Goal: Communication & Community: Answer question/provide support

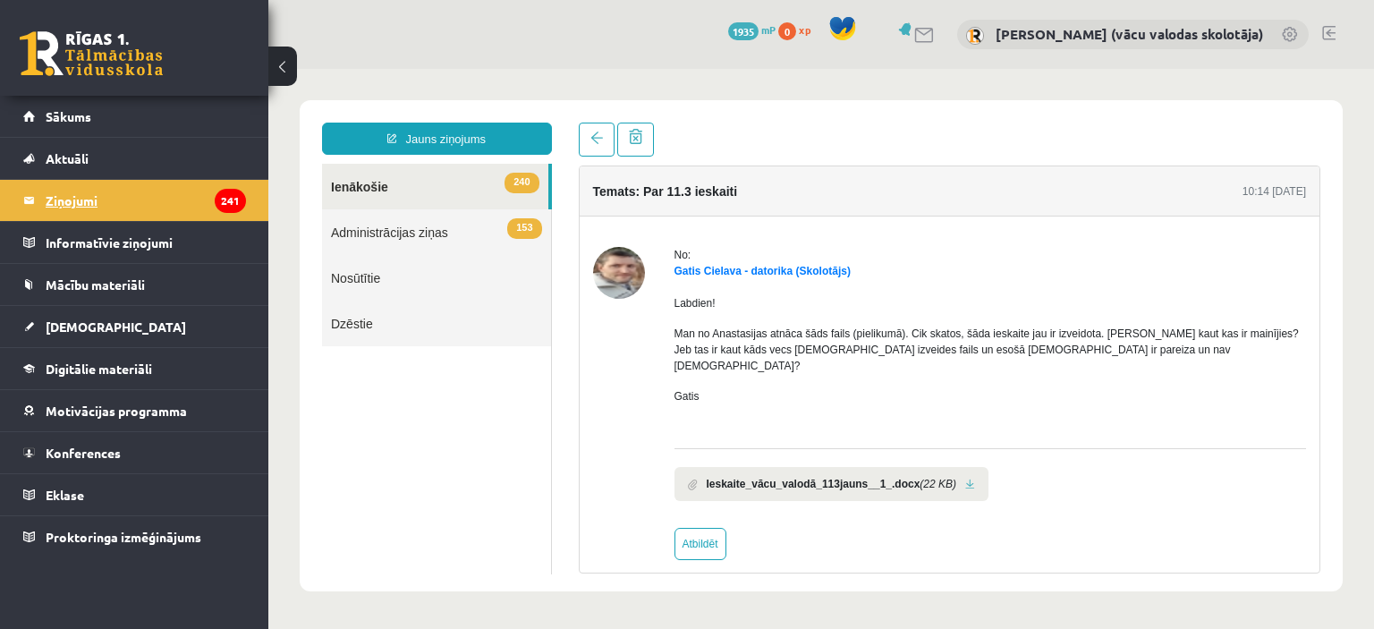
click at [97, 196] on legend "Ziņojumi 241" at bounding box center [146, 200] width 200 height 41
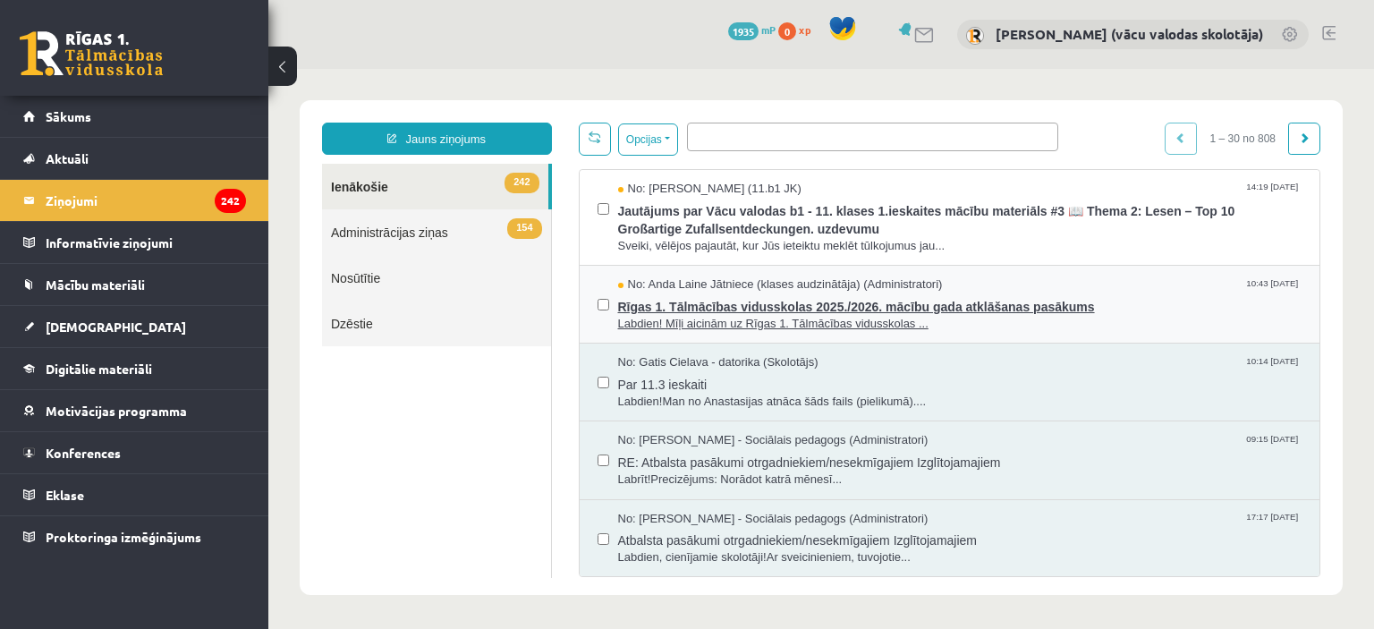
click at [798, 310] on span "Rīgas 1. Tālmācības vidusskolas 2025./2026. mācību gada atklāšanas pasākums" at bounding box center [960, 304] width 685 height 22
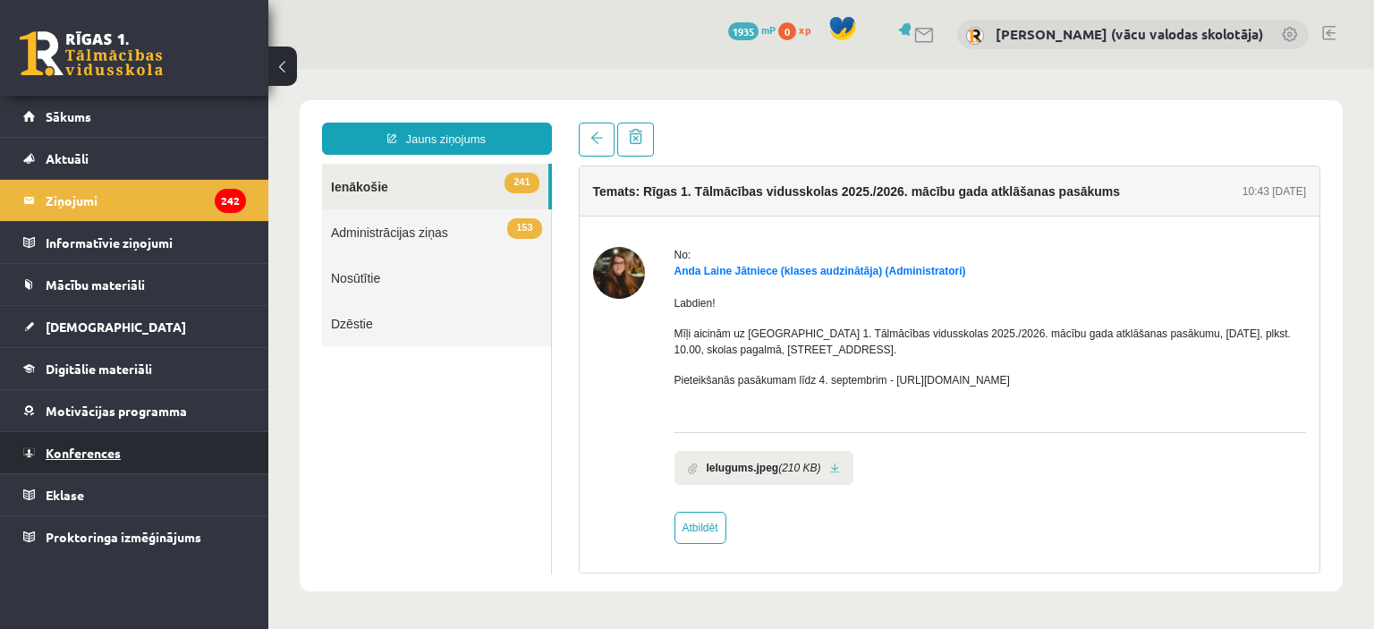
click at [93, 452] on span "Konferences" at bounding box center [83, 453] width 75 height 16
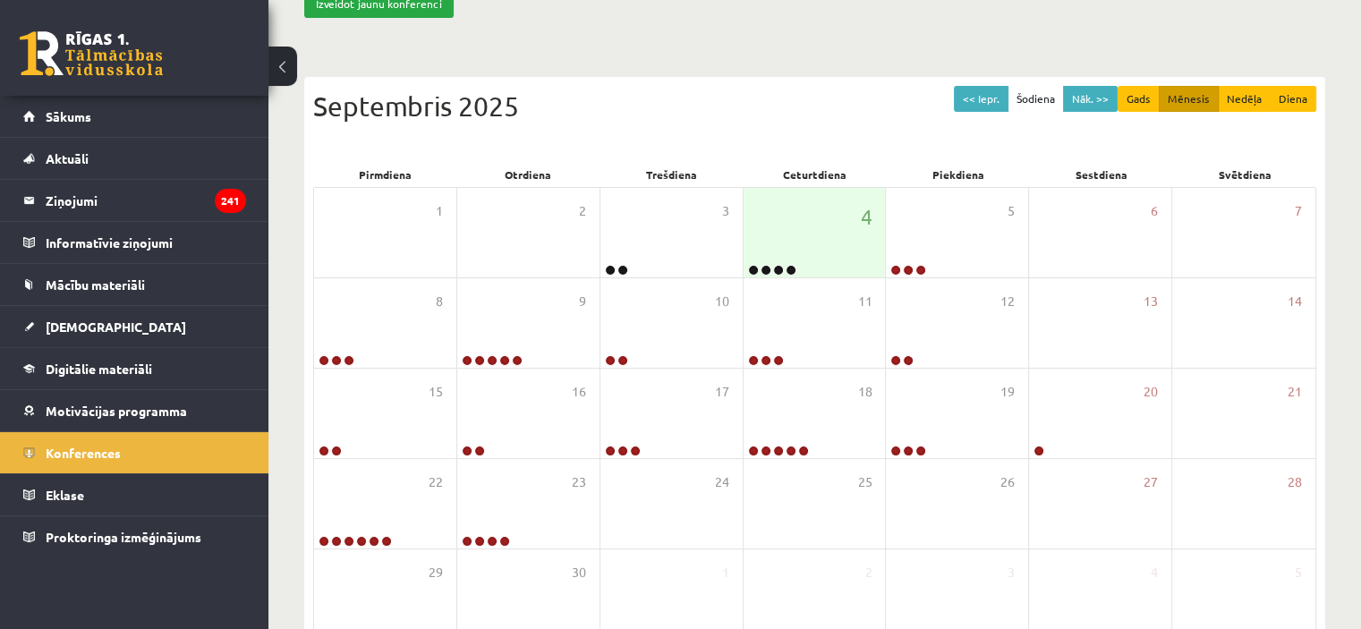
scroll to position [202, 0]
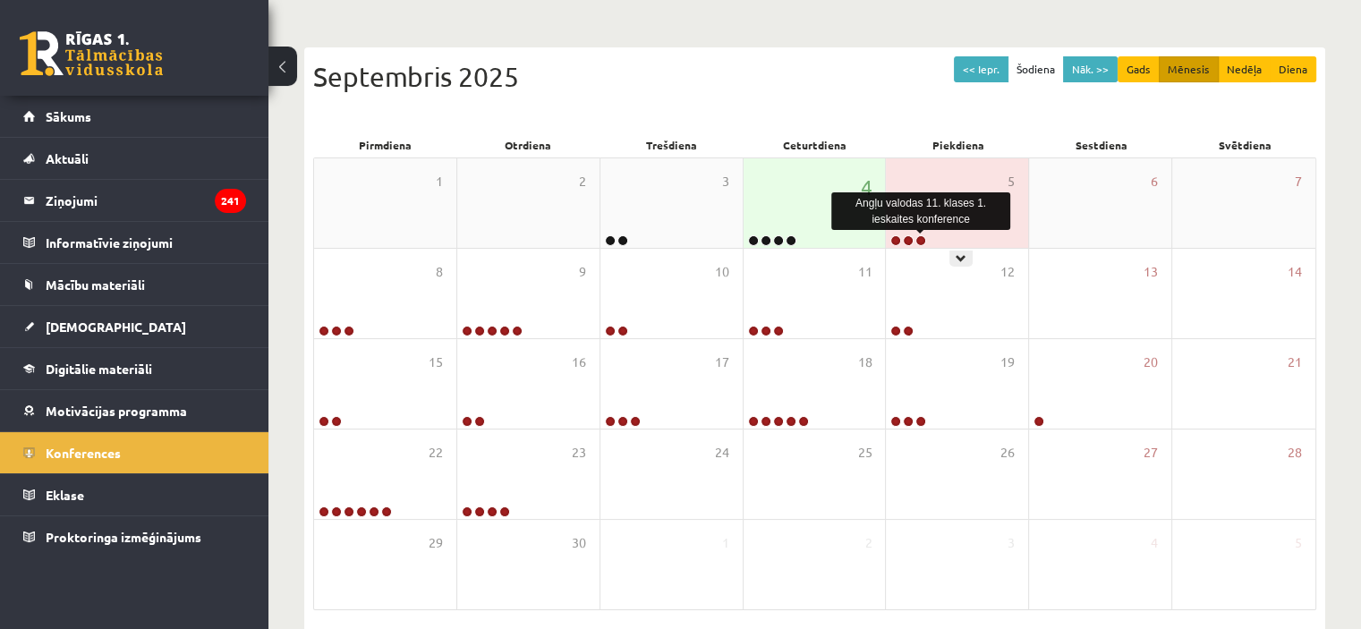
click at [920, 239] on link at bounding box center [920, 240] width 11 height 11
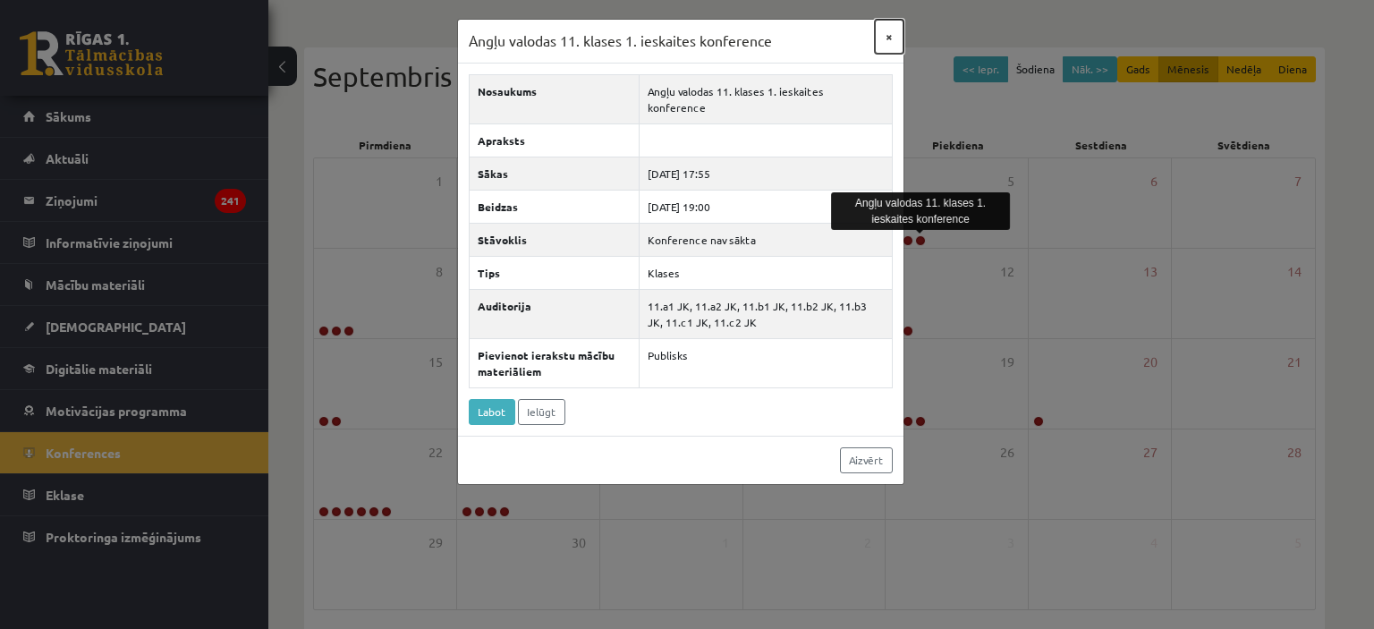
click at [889, 38] on button "×" at bounding box center [889, 37] width 29 height 34
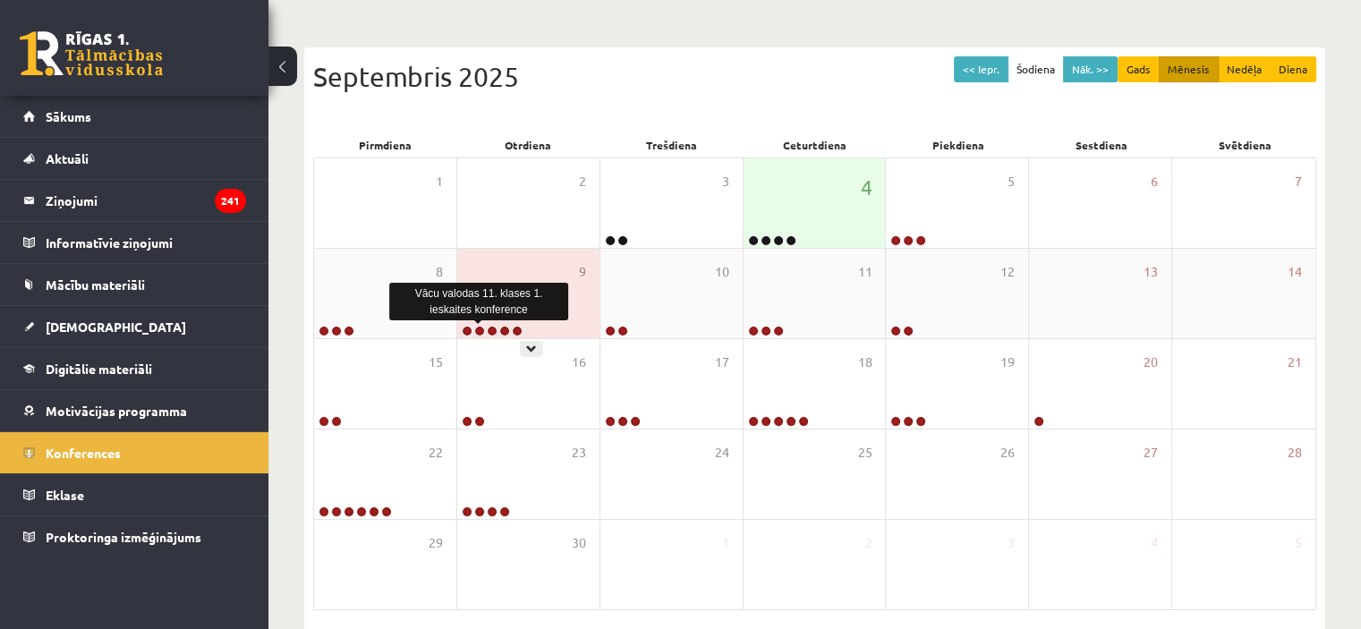
click at [480, 330] on link at bounding box center [479, 331] width 11 height 11
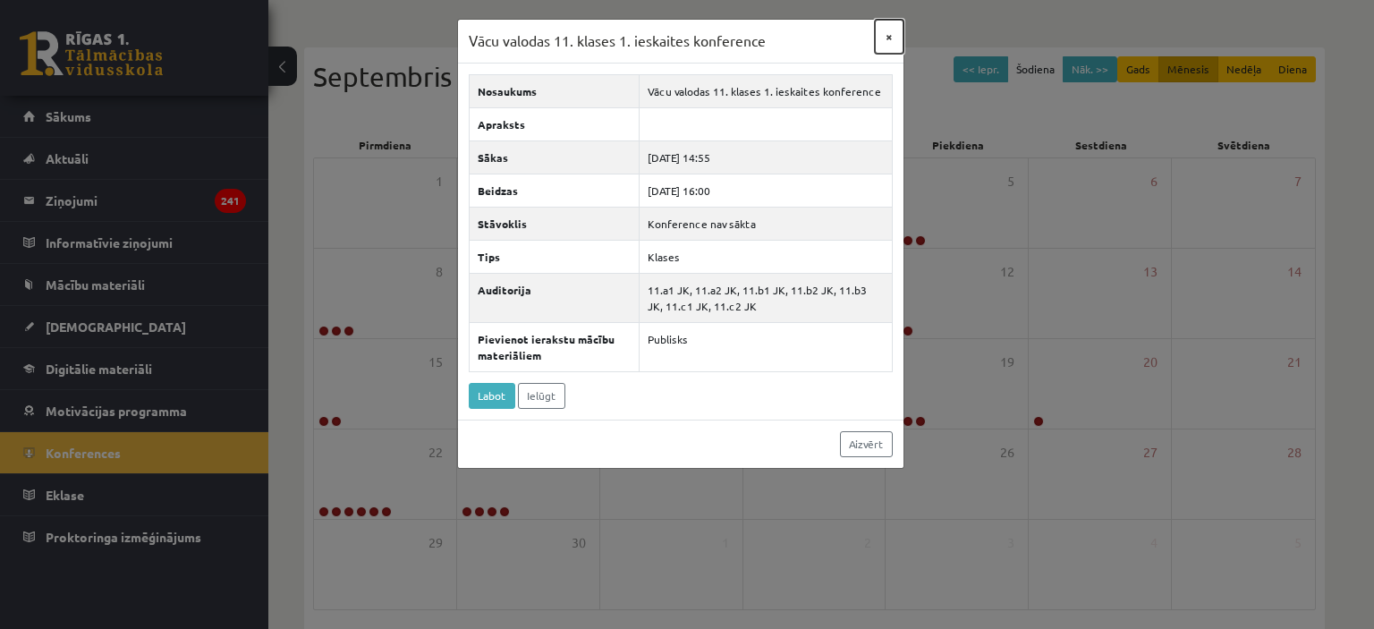
click at [891, 36] on button "×" at bounding box center [889, 37] width 29 height 34
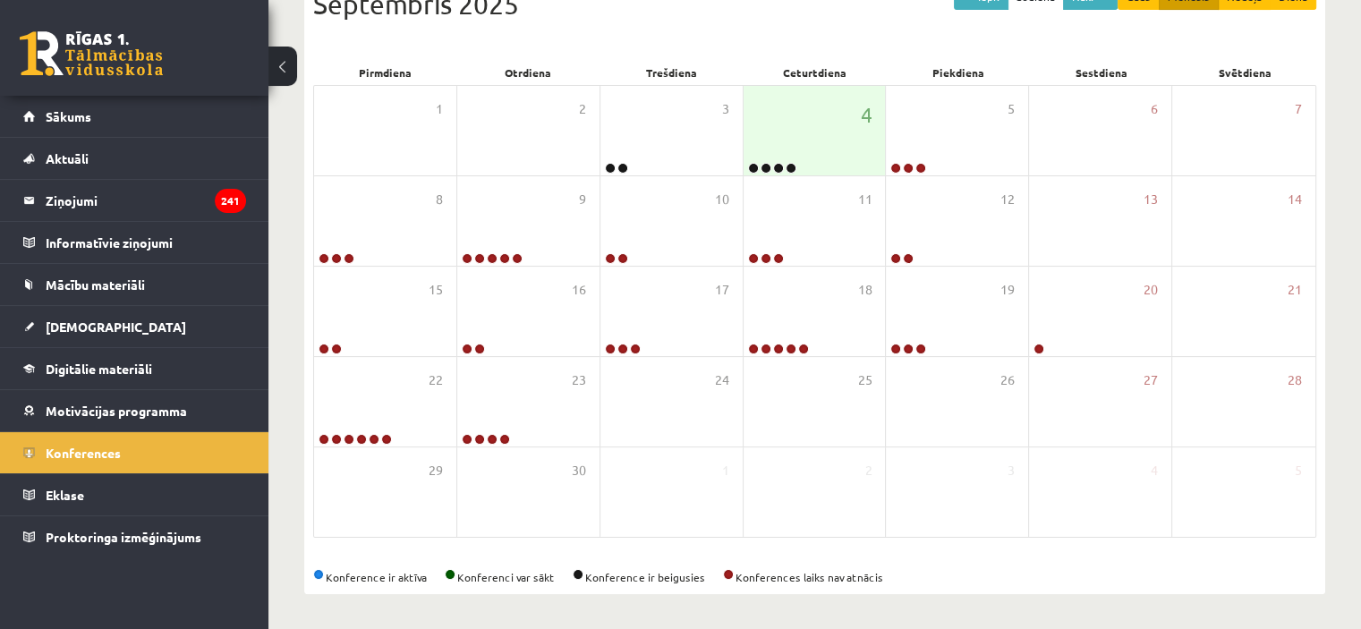
scroll to position [93, 0]
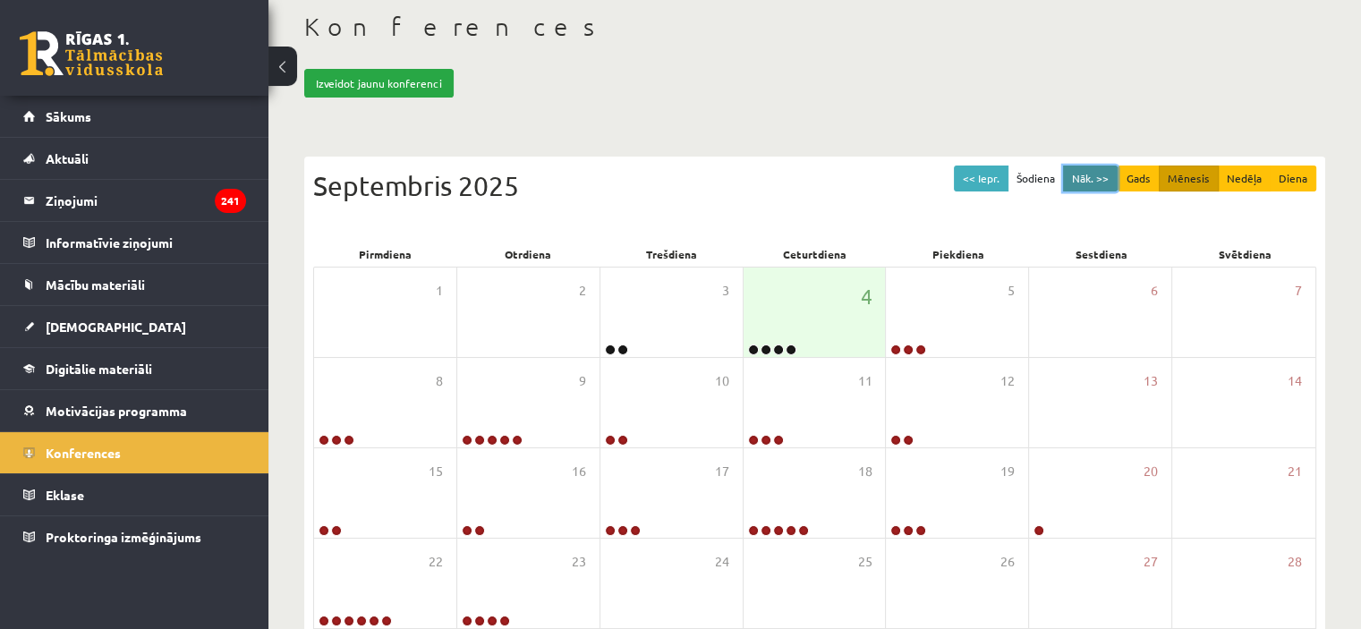
click at [1105, 180] on button "Nāk. >>" at bounding box center [1090, 179] width 55 height 26
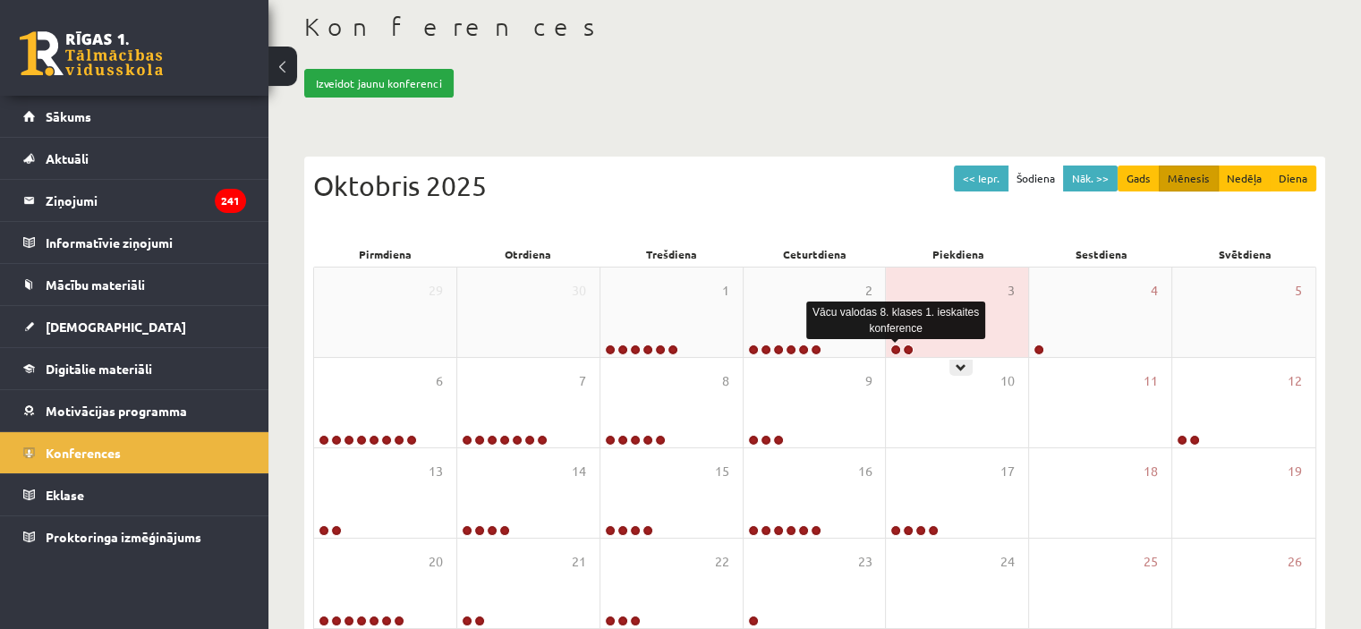
click at [897, 347] on link at bounding box center [895, 349] width 11 height 11
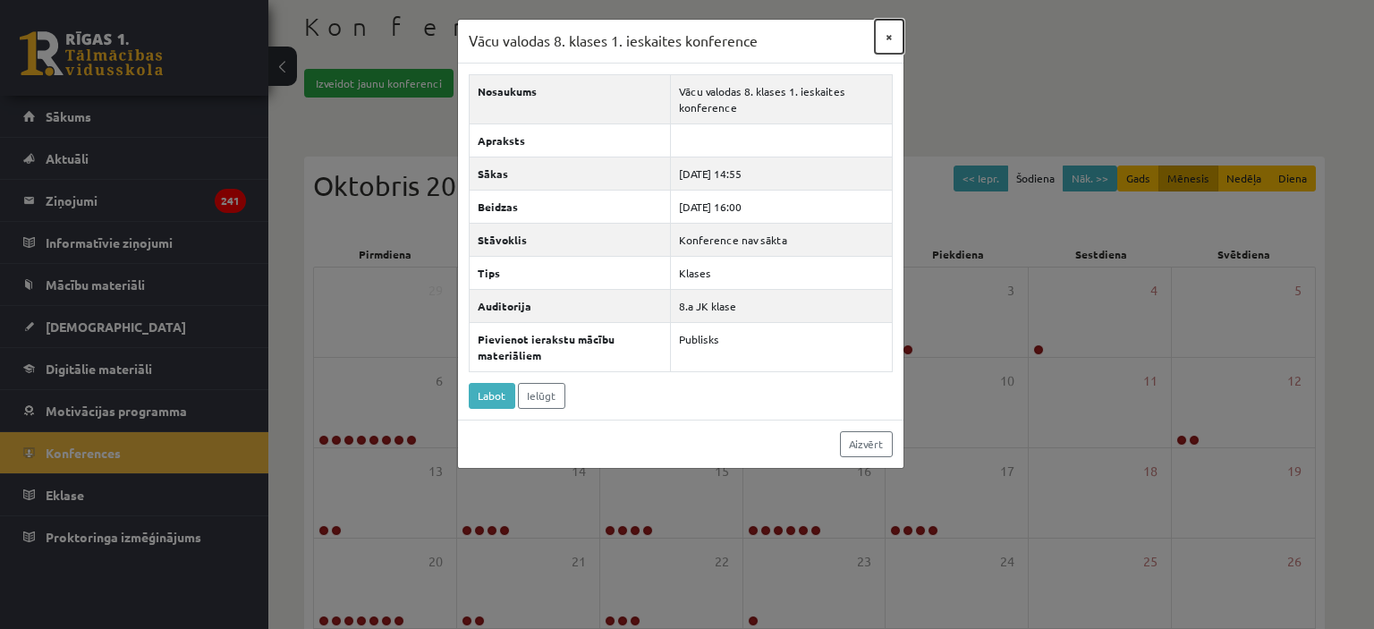
click at [889, 38] on button "×" at bounding box center [889, 37] width 29 height 34
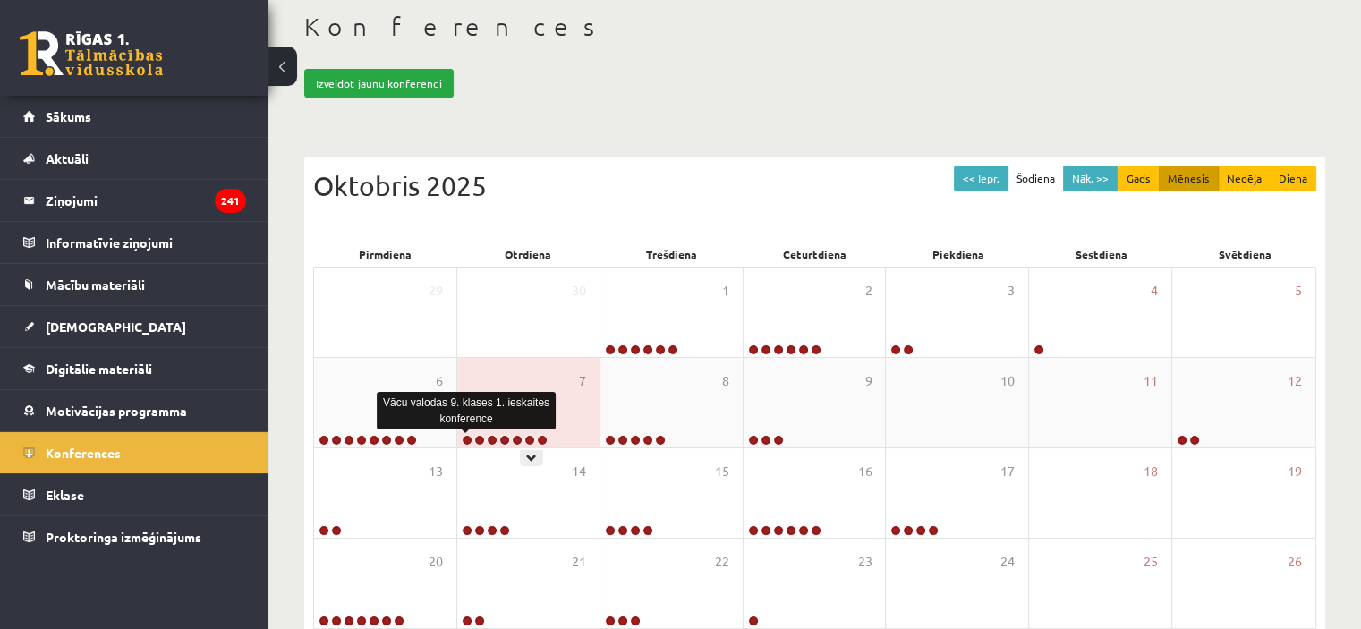
click at [469, 438] on link at bounding box center [467, 440] width 11 height 11
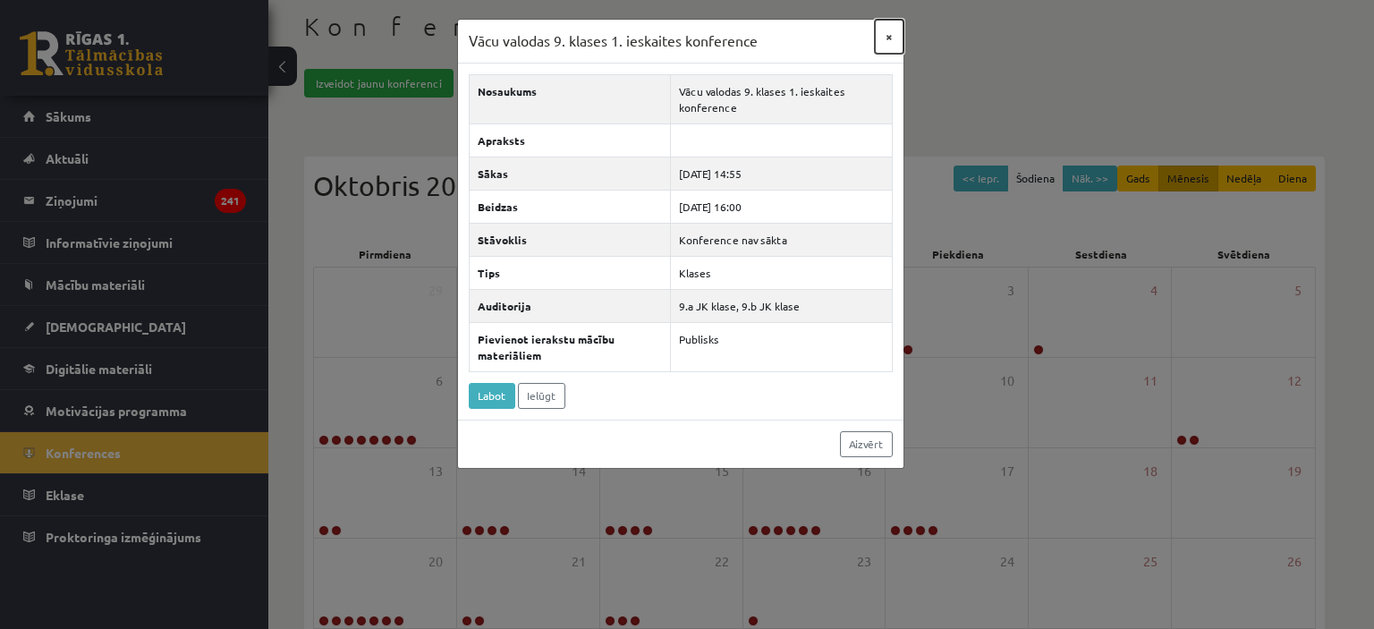
click at [889, 37] on button "×" at bounding box center [889, 37] width 29 height 34
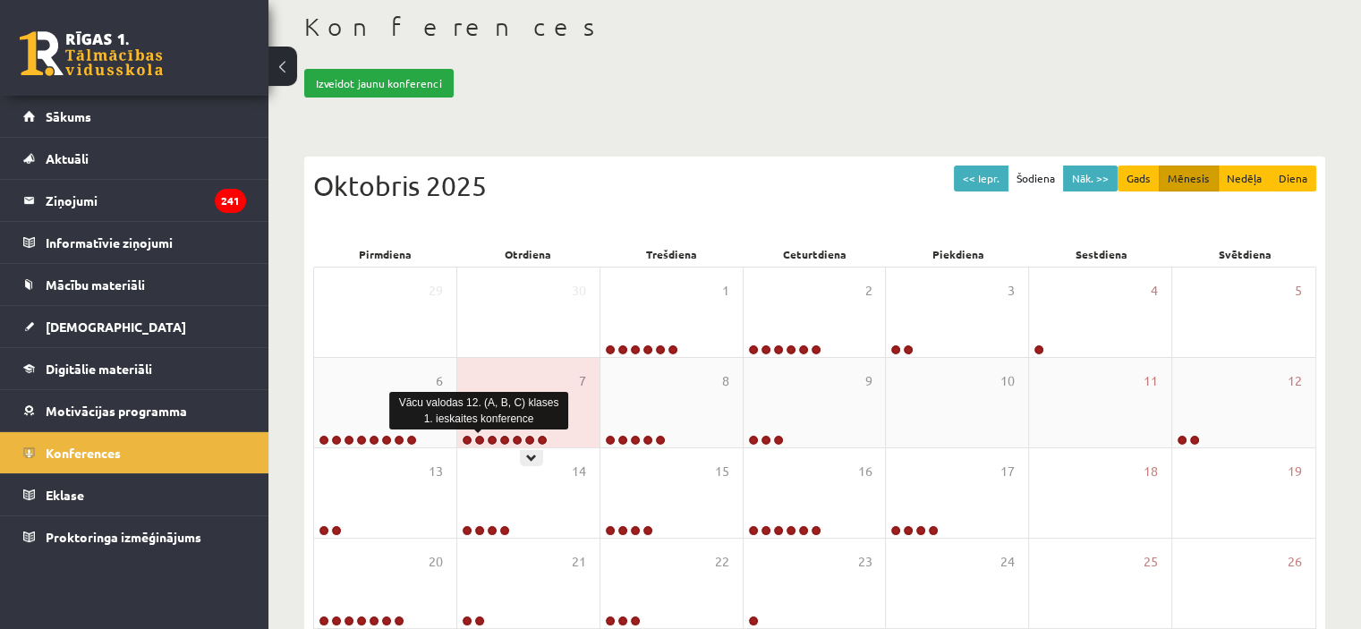
click at [478, 438] on link at bounding box center [479, 440] width 11 height 11
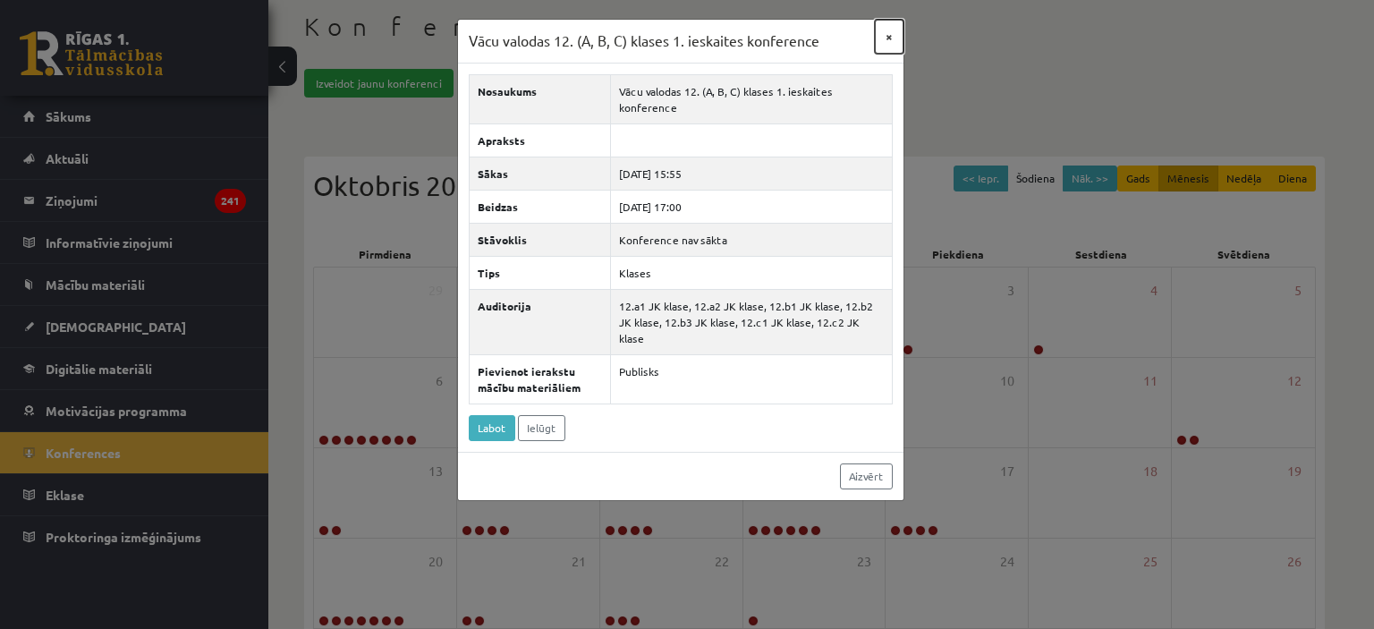
click at [887, 35] on button "×" at bounding box center [889, 37] width 29 height 34
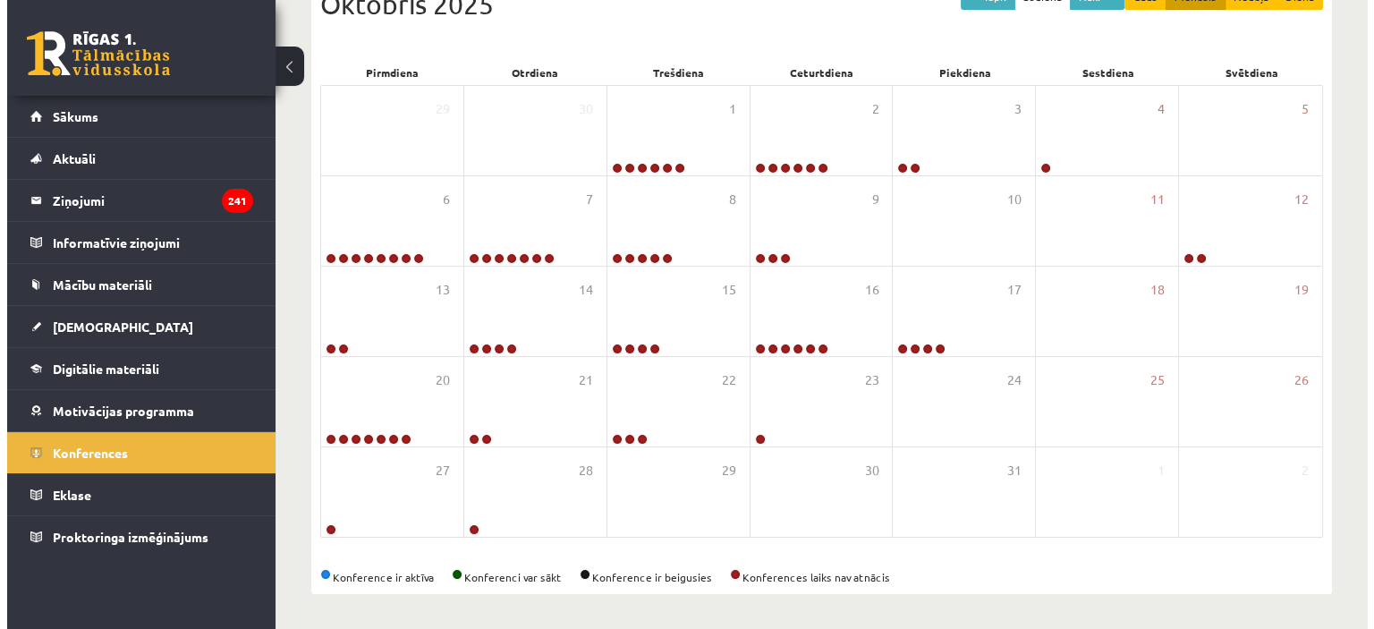
scroll to position [0, 0]
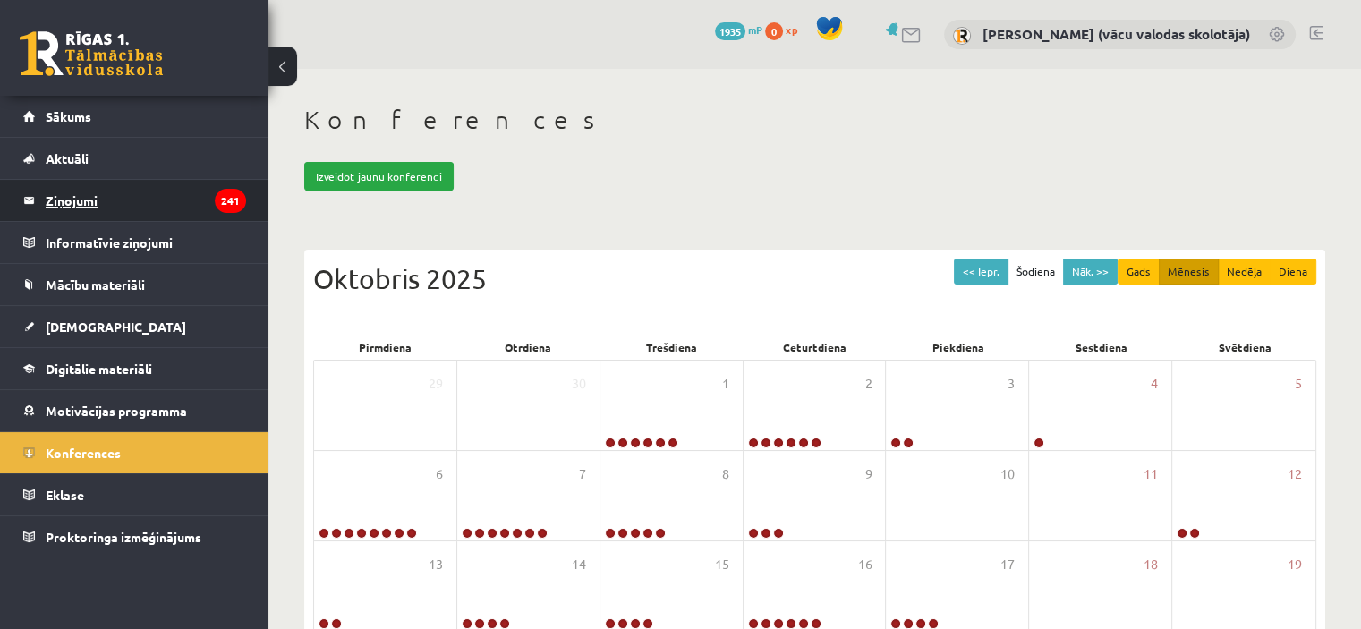
click at [71, 200] on legend "Ziņojumi 241" at bounding box center [146, 200] width 200 height 41
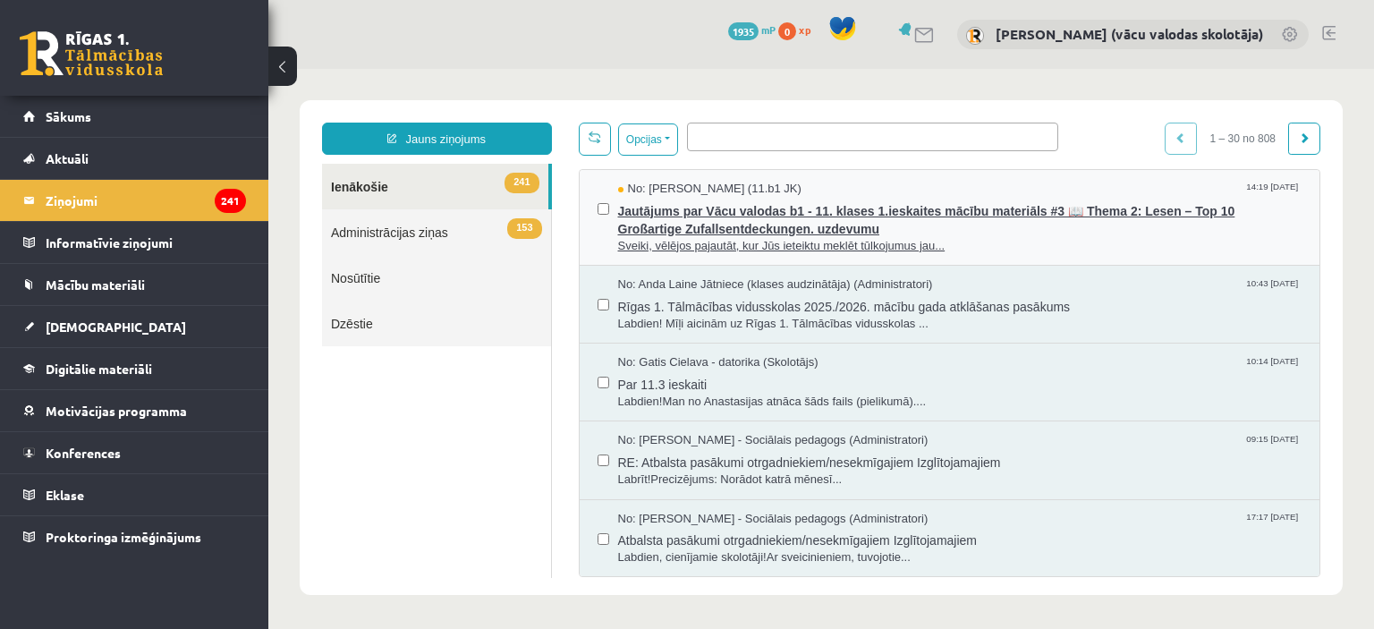
click at [798, 213] on span "Jautājums par Vācu valodas b1 - 11. klases 1.ieskaites mācību materiāls #3 📖 Th…" at bounding box center [960, 218] width 685 height 40
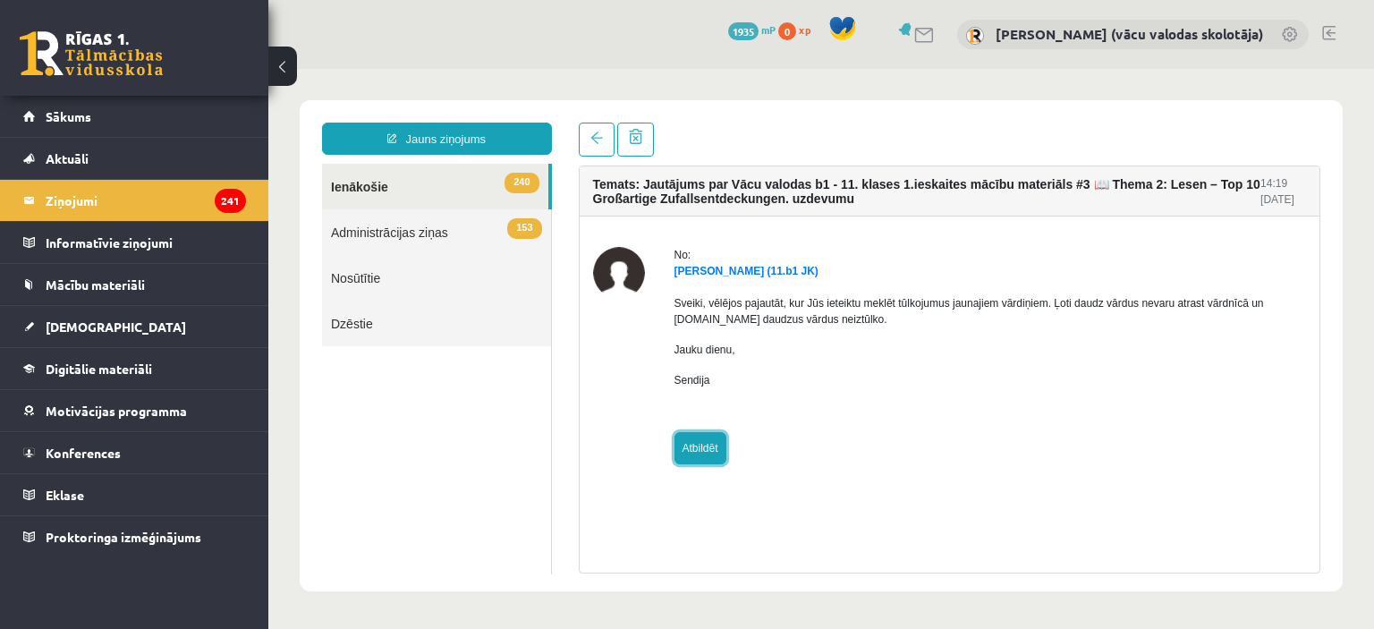
click at [704, 439] on link "Atbildēt" at bounding box center [701, 448] width 52 height 32
type input "**********"
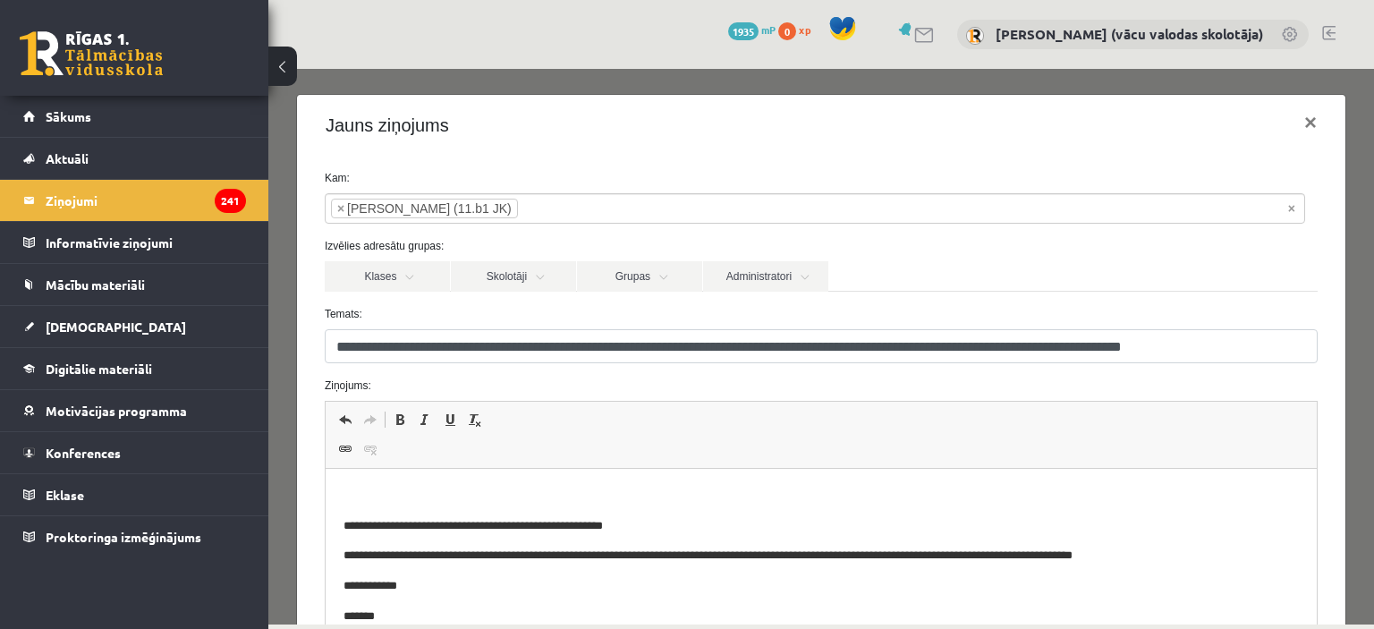
click at [372, 485] on html "**********" at bounding box center [820, 556] width 991 height 175
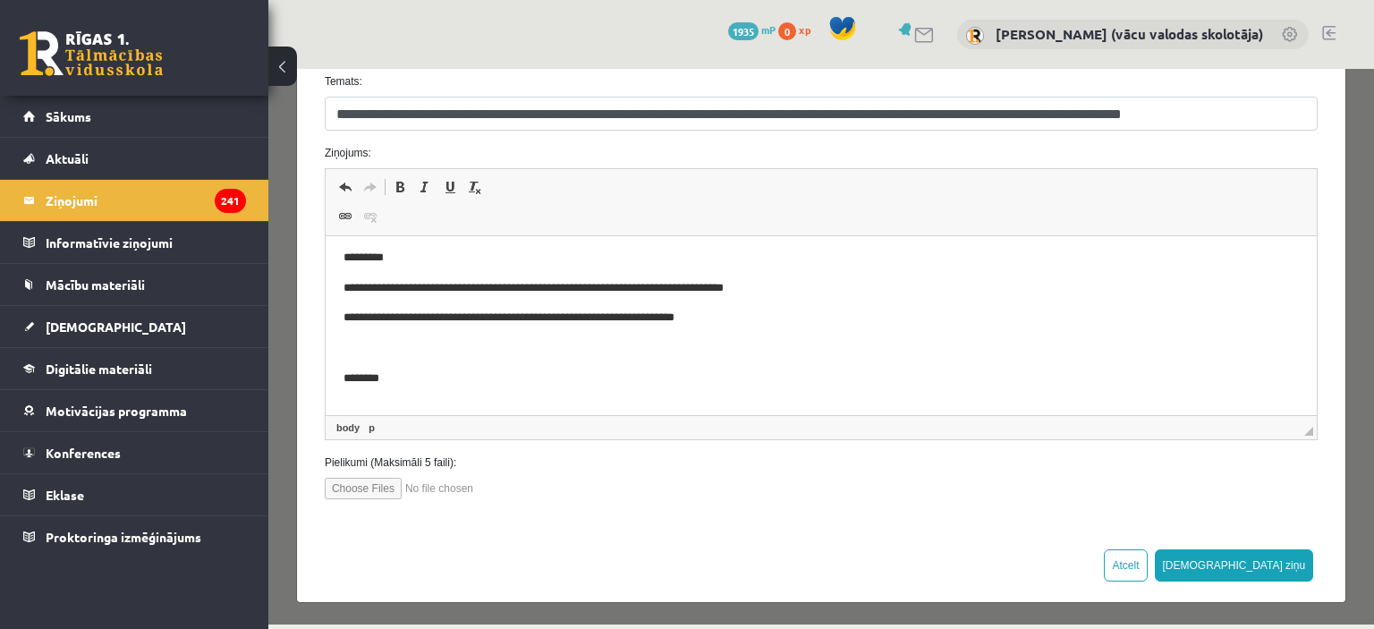
scroll to position [36, 0]
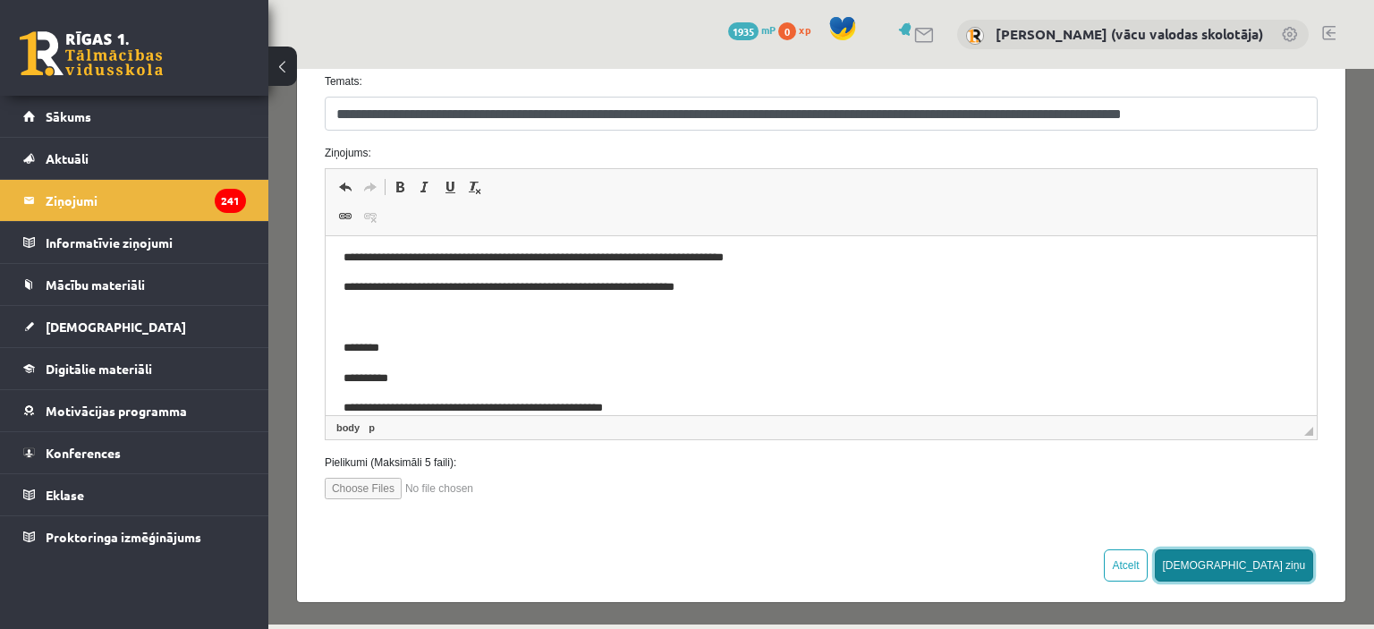
click at [1284, 570] on button "[DEMOGRAPHIC_DATA] ziņu" at bounding box center [1234, 565] width 159 height 32
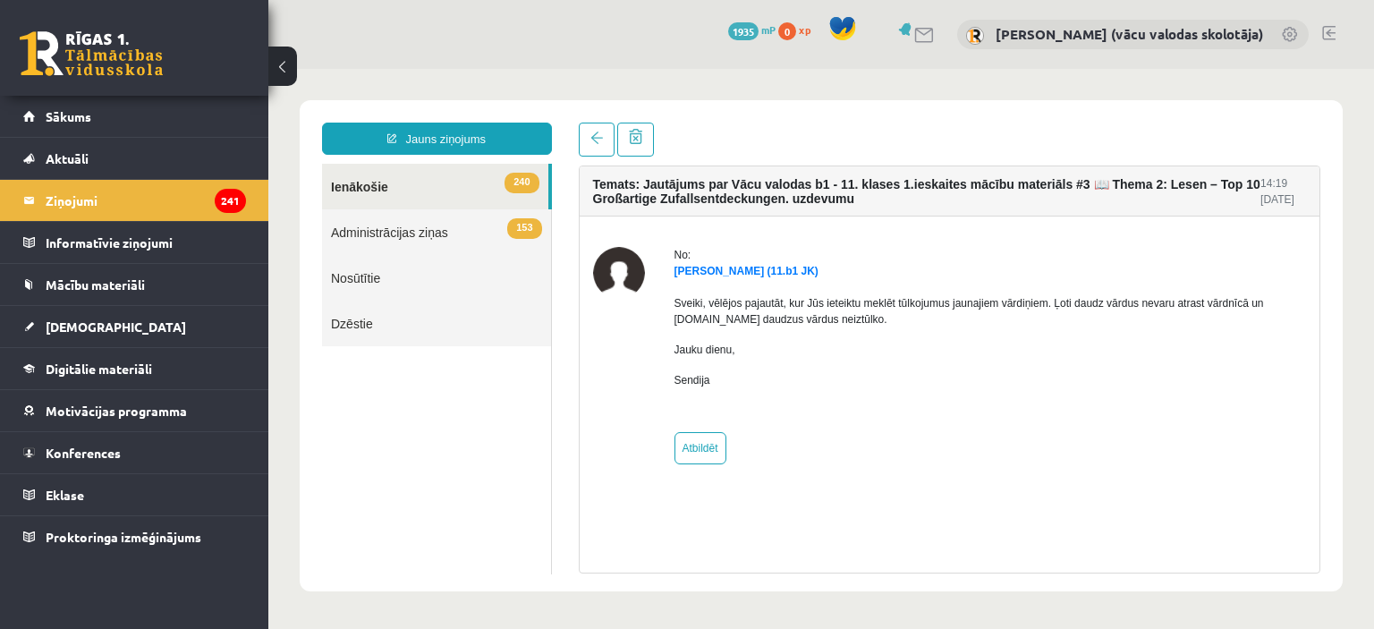
scroll to position [0, 0]
